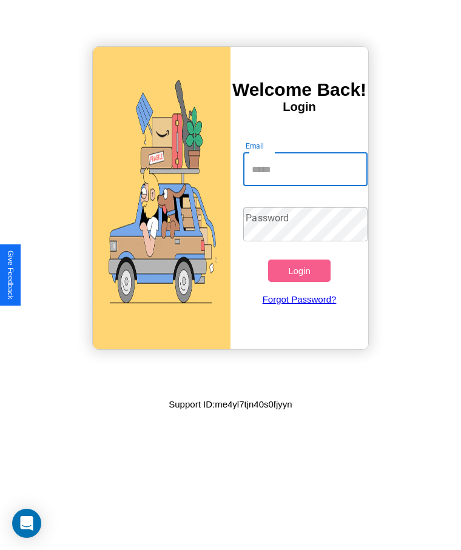
click at [305, 169] on input "Email" at bounding box center [305, 169] width 124 height 34
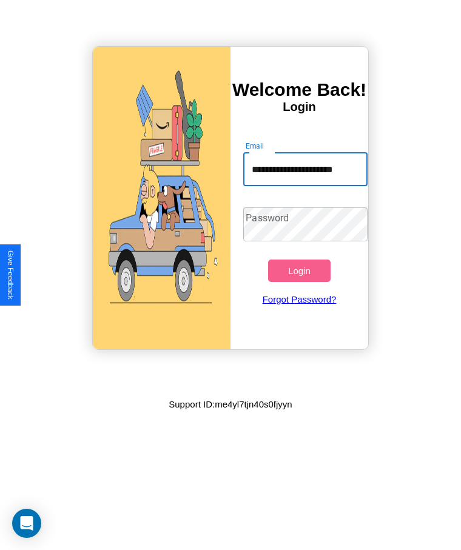
scroll to position [0, 11]
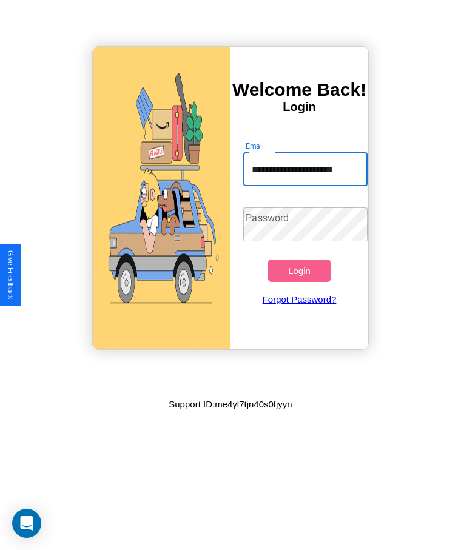
type input "**********"
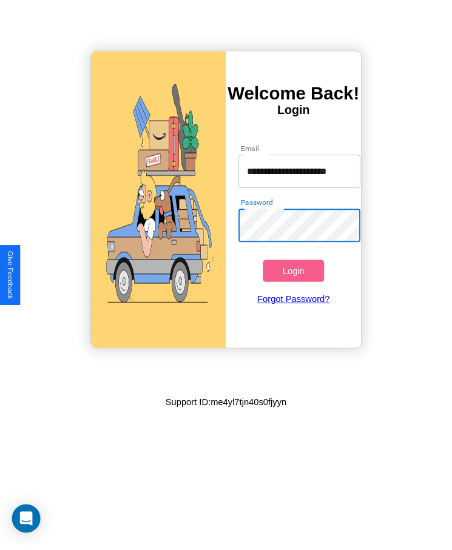
scroll to position [0, 0]
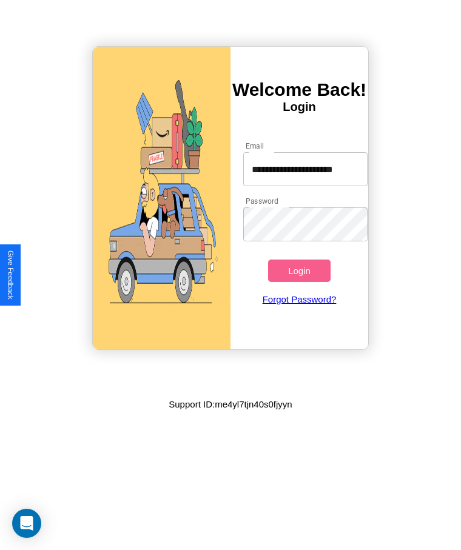
click at [299, 270] on button "Login" at bounding box center [299, 271] width 62 height 22
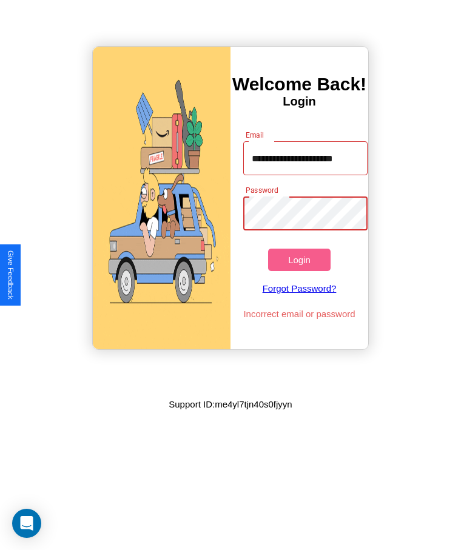
click at [299, 260] on button "Login" at bounding box center [299, 260] width 62 height 22
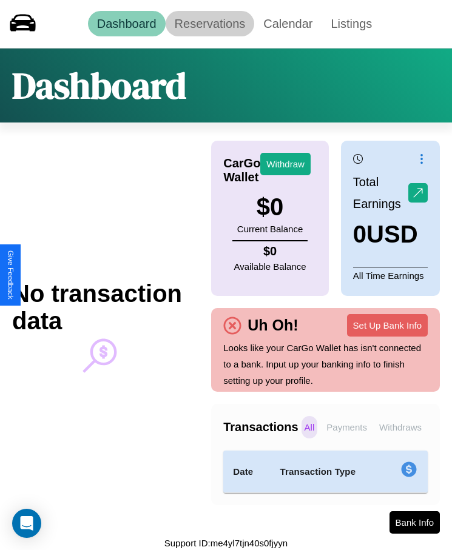
click at [209, 24] on link "Reservations" at bounding box center [210, 23] width 89 height 25
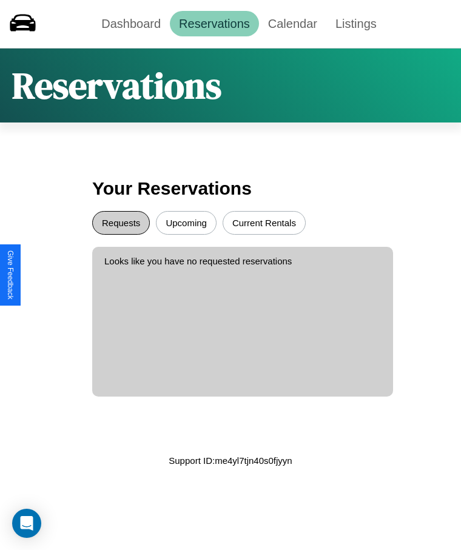
click at [121, 223] on button "Requests" at bounding box center [121, 223] width 58 height 24
click at [186, 223] on button "Upcoming" at bounding box center [186, 223] width 61 height 24
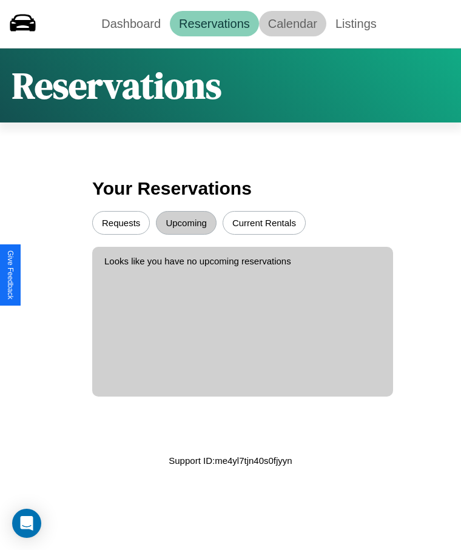
click at [292, 24] on link "Calendar" at bounding box center [292, 23] width 67 height 25
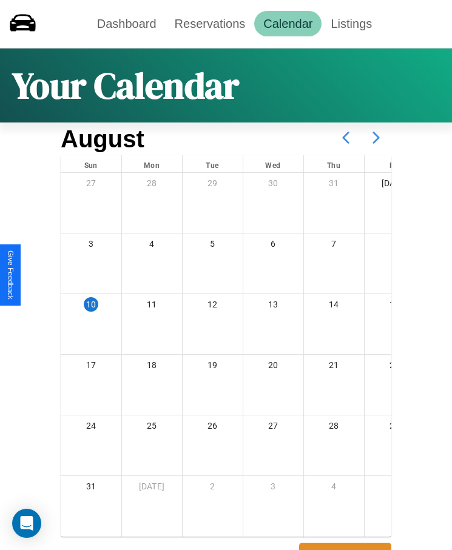
click at [376, 138] on icon at bounding box center [376, 137] width 30 height 30
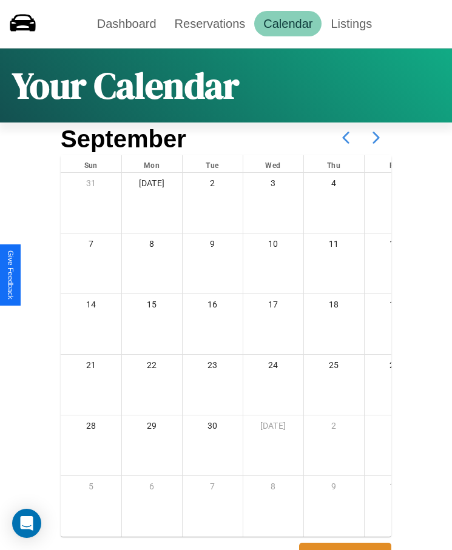
click at [376, 138] on icon at bounding box center [376, 137] width 30 height 30
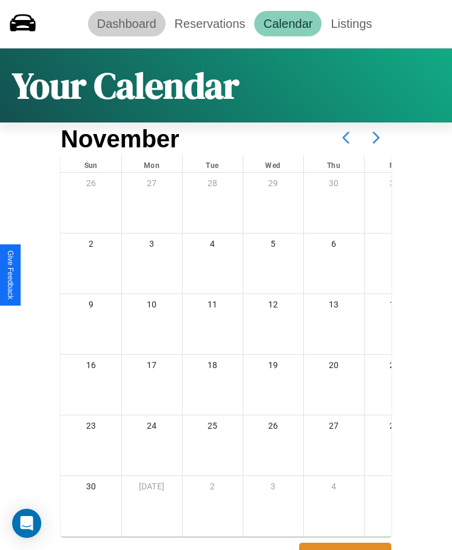
click at [126, 24] on link "Dashboard" at bounding box center [127, 23] width 78 height 25
